Goal: Check status: Check status

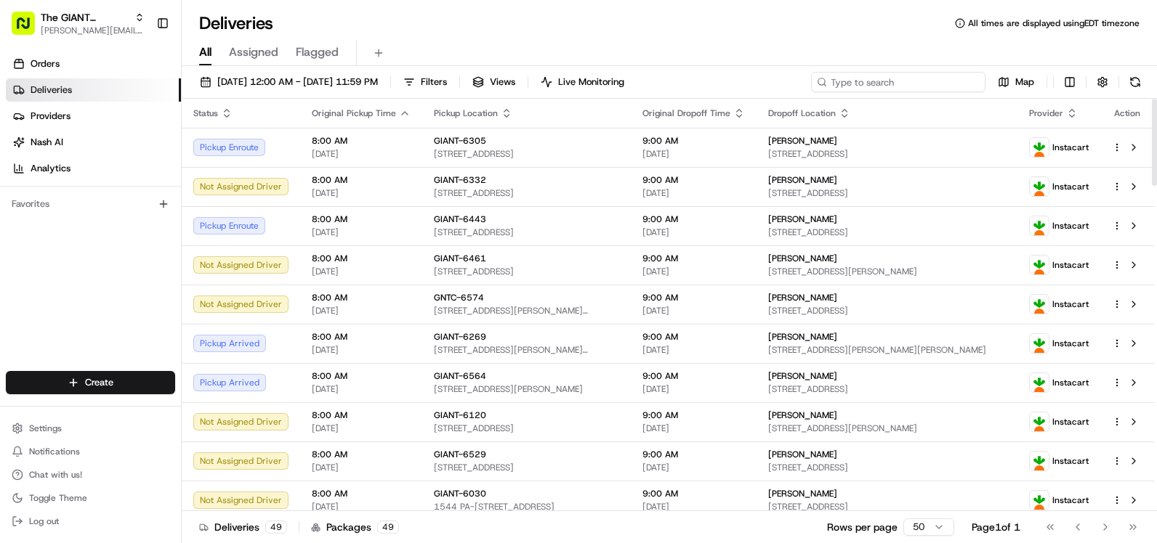
click at [913, 77] on input at bounding box center [898, 82] width 174 height 20
click at [447, 76] on span "Filters" at bounding box center [434, 82] width 26 height 13
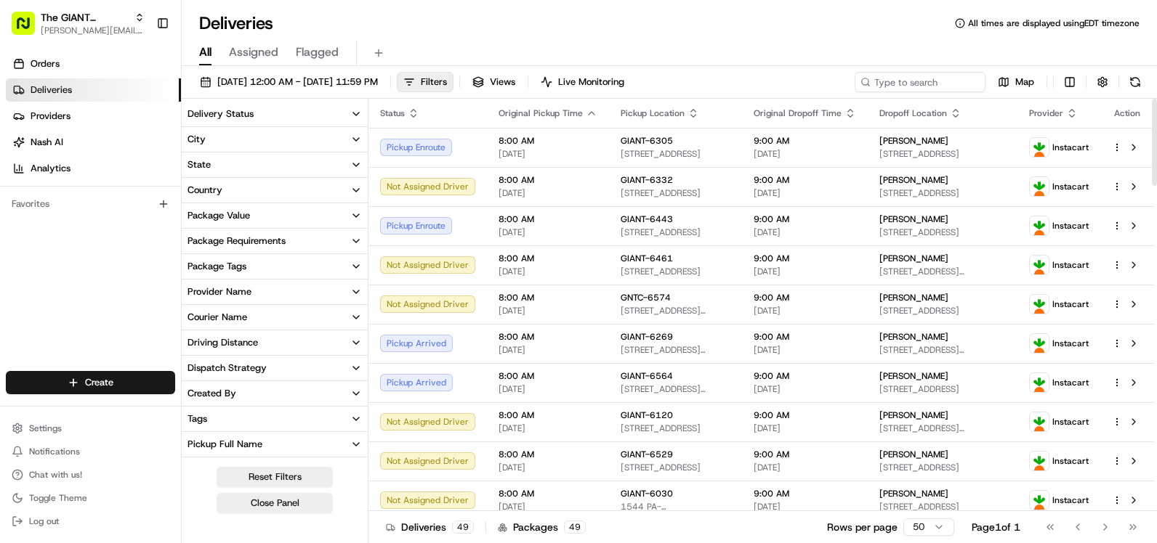
click at [262, 141] on button "City" at bounding box center [275, 139] width 186 height 25
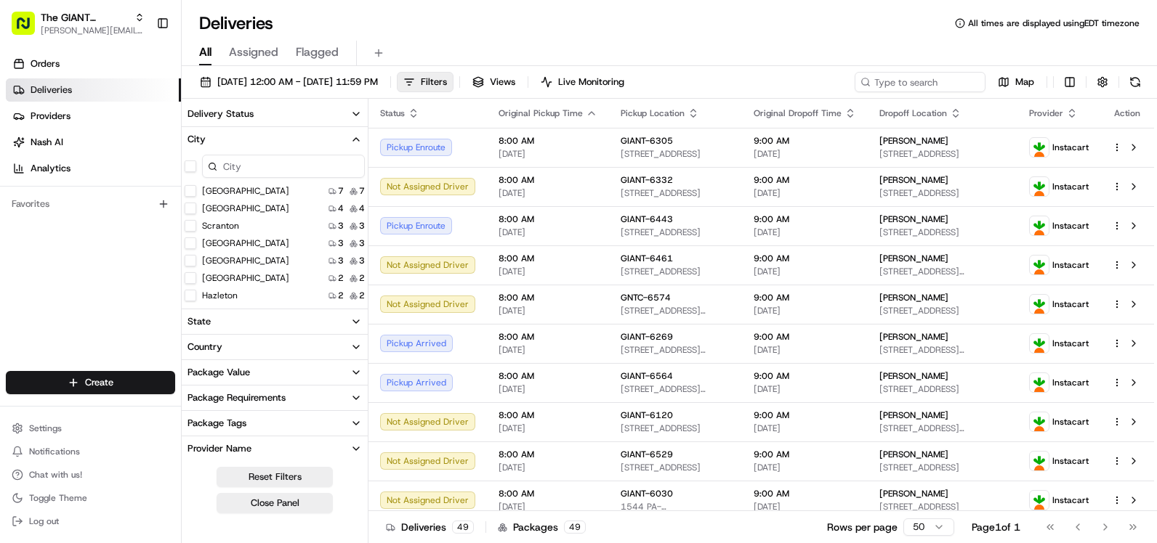
click at [316, 172] on input at bounding box center [283, 166] width 163 height 23
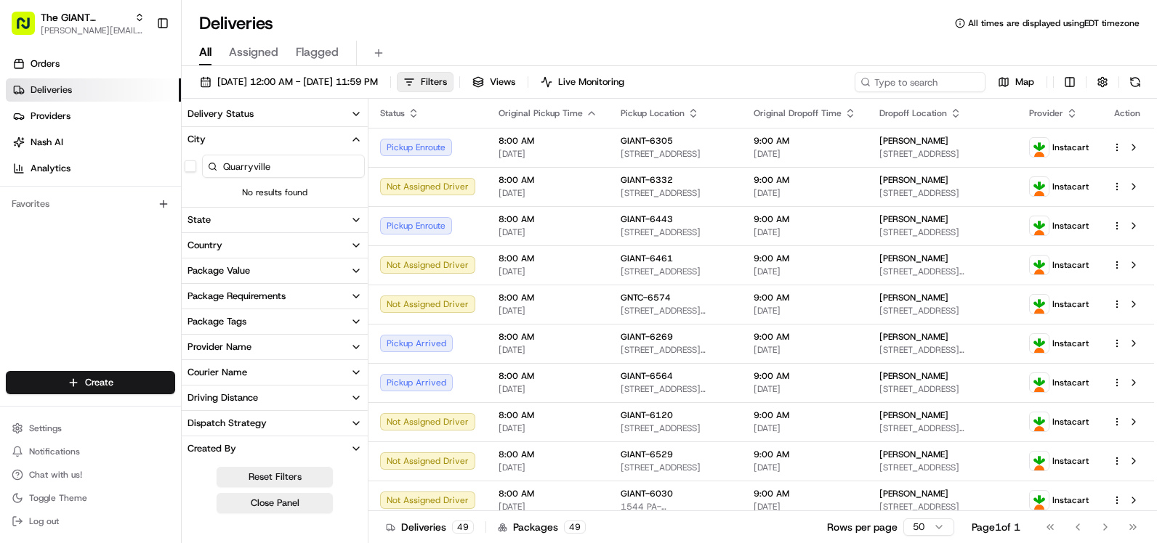
type input "Quarryville"
click at [946, 82] on input at bounding box center [898, 82] width 174 height 20
type input "6563"
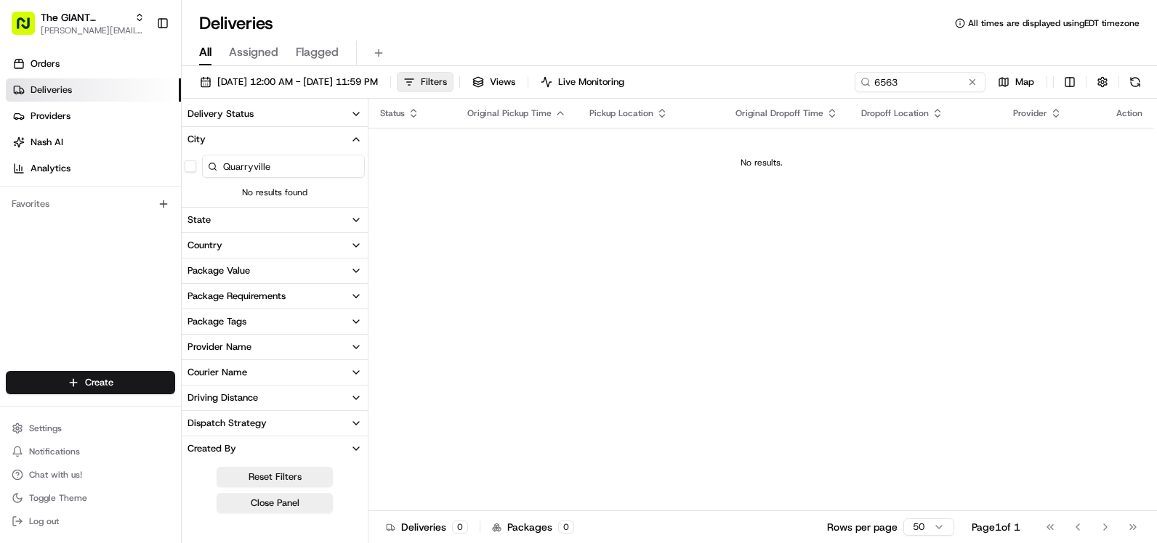
click at [447, 84] on span "Filters" at bounding box center [434, 82] width 26 height 13
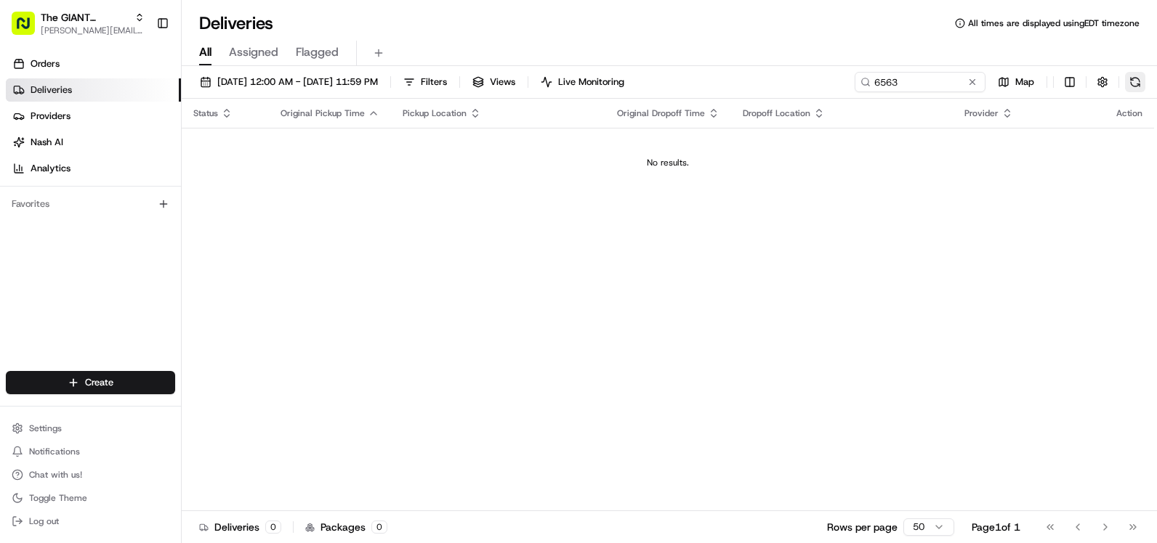
click at [1137, 84] on button at bounding box center [1135, 82] width 20 height 20
click at [1143, 79] on button at bounding box center [1135, 82] width 20 height 20
click at [447, 86] on span "Filters" at bounding box center [434, 82] width 26 height 13
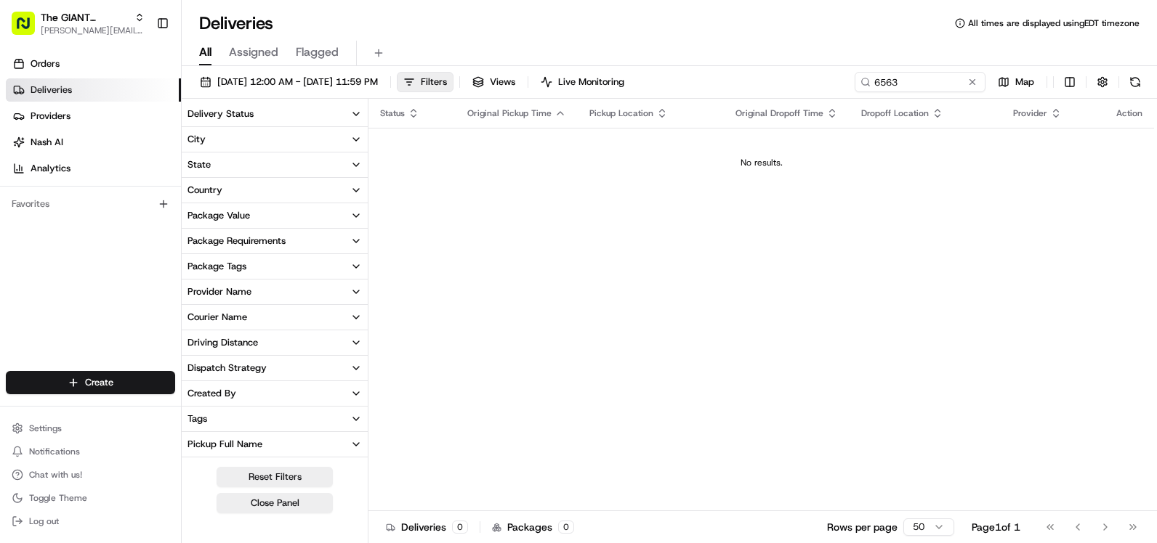
click at [274, 142] on button "City" at bounding box center [275, 139] width 186 height 25
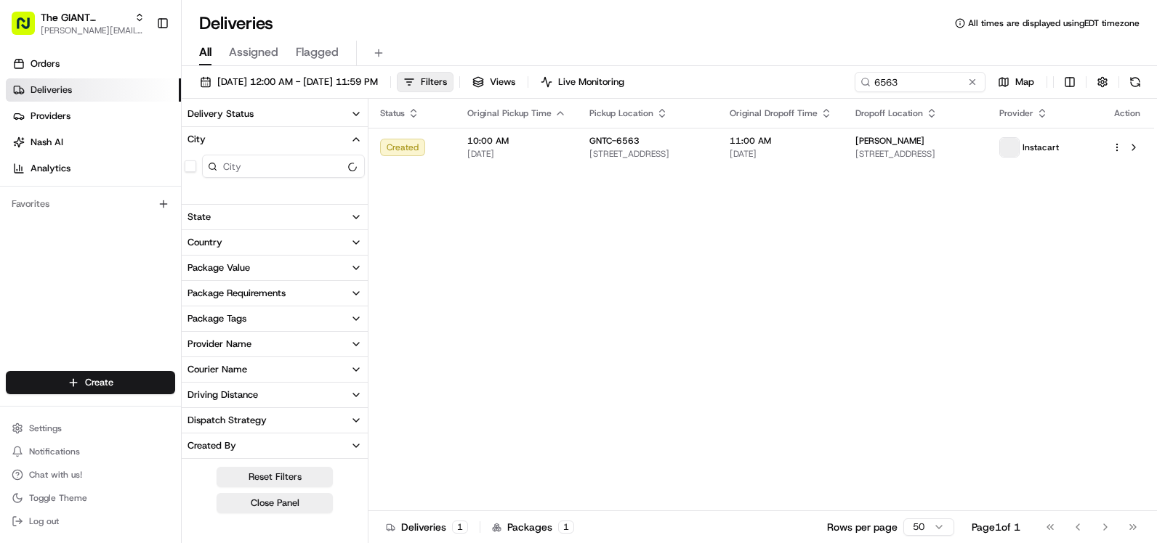
click at [279, 163] on input at bounding box center [283, 166] width 163 height 23
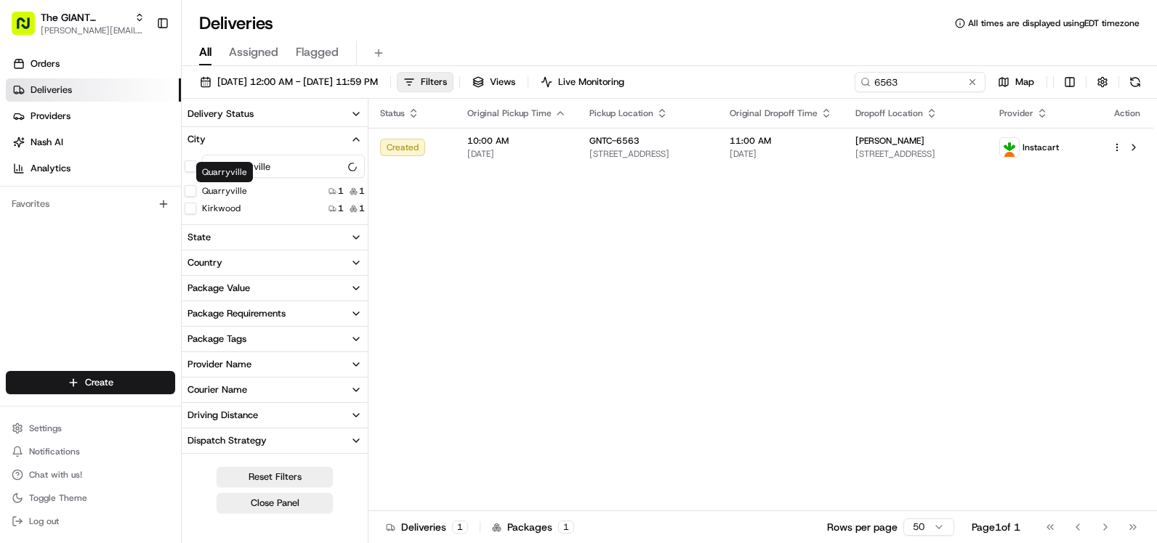
type input "Quarryville"
click at [230, 192] on label "Quarryville" at bounding box center [224, 191] width 45 height 12
click at [196, 192] on button "Quarryville" at bounding box center [191, 191] width 12 height 12
click at [463, 86] on span "( 1 )" at bounding box center [456, 82] width 13 height 13
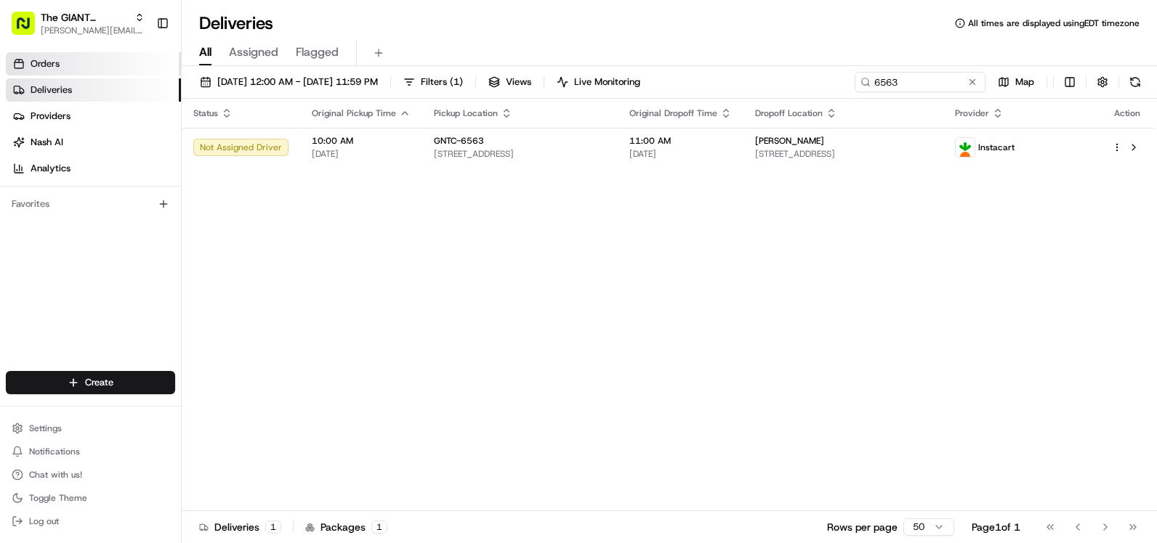
click at [86, 55] on link "Orders" at bounding box center [93, 63] width 175 height 23
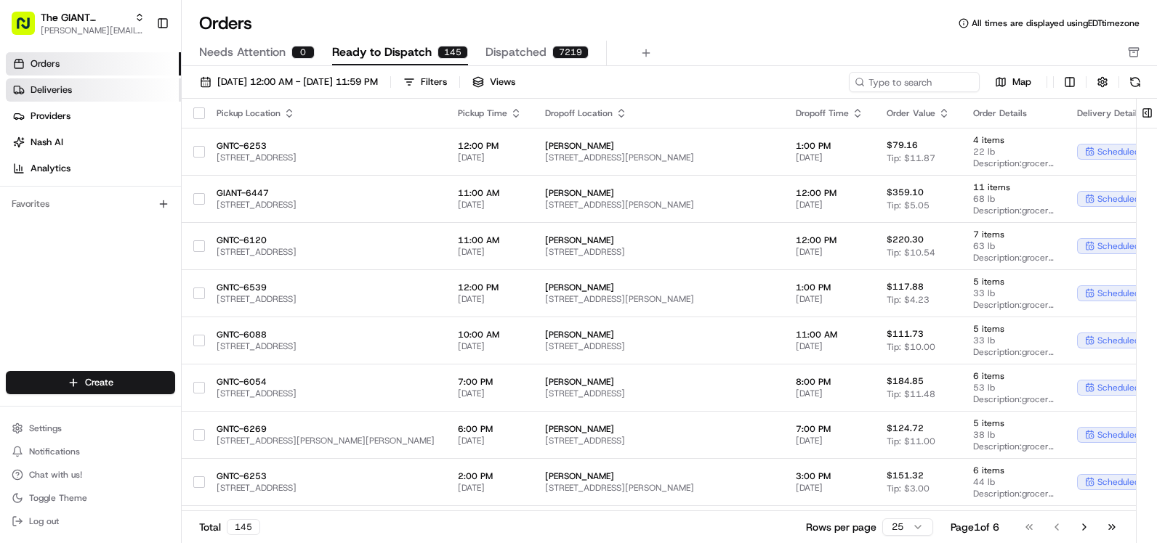
click at [98, 91] on link "Deliveries" at bounding box center [93, 89] width 175 height 23
